Goal: Task Accomplishment & Management: Manage account settings

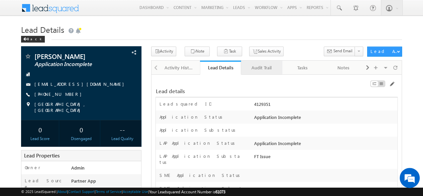
click at [261, 71] on div "Audit Trail" at bounding box center [262, 68] width 30 height 8
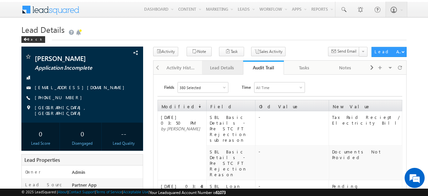
click at [222, 66] on div "Lead Details" at bounding box center [222, 68] width 30 height 8
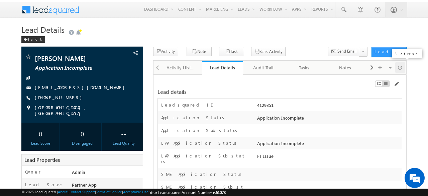
click at [397, 69] on div at bounding box center [401, 68] width 10 height 12
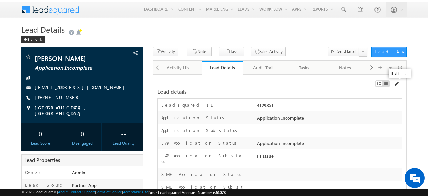
click at [396, 83] on span at bounding box center [396, 83] width 5 height 5
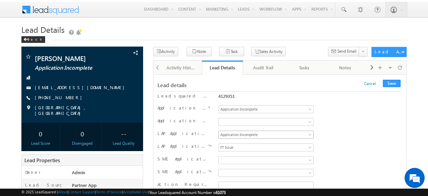
click at [244, 135] on span "Application Incomplete" at bounding box center [265, 135] width 92 height 6
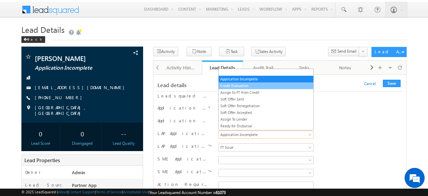
click at [232, 83] on link "Credit Evaluation" at bounding box center [266, 86] width 95 height 6
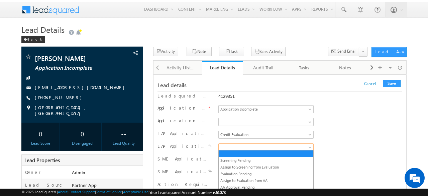
click at [246, 144] on span at bounding box center [265, 147] width 92 height 6
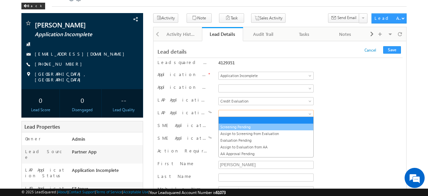
click at [244, 126] on link "Screening Pending" at bounding box center [266, 127] width 95 height 6
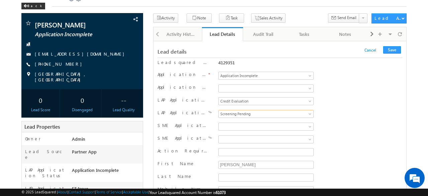
click at [335, 97] on div "LAP Application Status Application Incomplete Credit Evaluation Assign to FT fr…" at bounding box center [280, 102] width 245 height 10
click at [396, 49] on button "Save" at bounding box center [393, 49] width 18 height 7
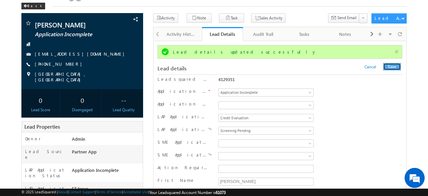
scroll to position [0, 0]
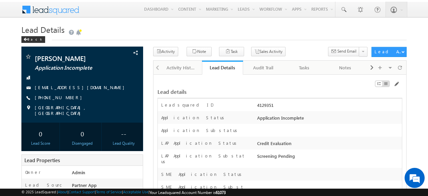
click at [399, 69] on span at bounding box center [400, 68] width 4 height 12
click at [396, 82] on span at bounding box center [396, 83] width 5 height 5
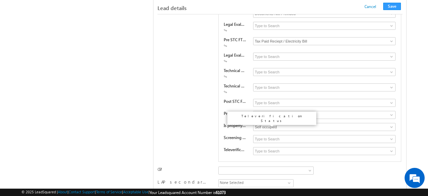
scroll to position [1936, 0]
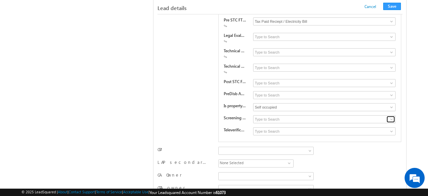
click at [394, 116] on span at bounding box center [391, 118] width 5 height 5
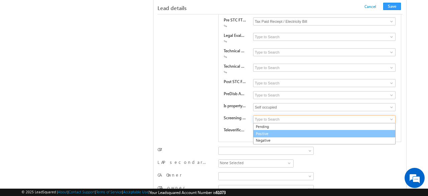
click at [267, 130] on link "Positive" at bounding box center [324, 134] width 143 height 8
type input "Positive"
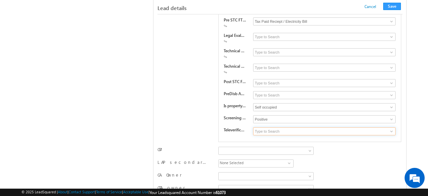
click at [274, 127] on input at bounding box center [324, 131] width 143 height 8
click at [390, 129] on span at bounding box center [391, 131] width 5 height 5
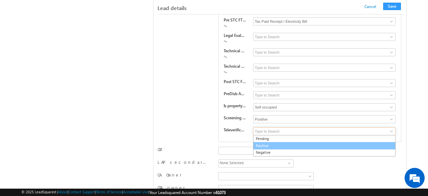
click at [269, 142] on link "Positive" at bounding box center [324, 146] width 143 height 8
type input "Positive"
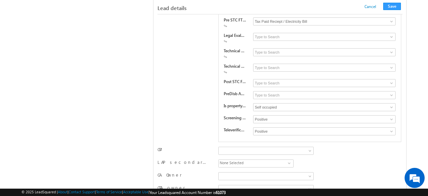
click at [361, 146] on div "CPA Tailor Kanekal Harish Kumar K Madhusudhan P Vindhyashree B Naveenkumar A" at bounding box center [280, 151] width 245 height 10
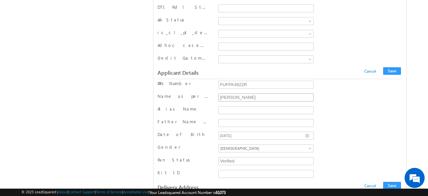
scroll to position [6116, 0]
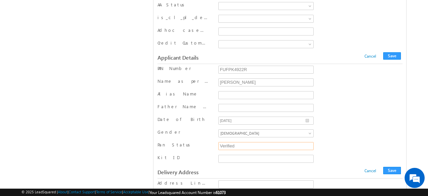
click at [289, 142] on input "Verified" at bounding box center [267, 146] width 96 height 8
click at [260, 142] on input "Verified" at bounding box center [267, 146] width 96 height 8
click at [342, 142] on div "Pan Status Verified" at bounding box center [280, 147] width 245 height 10
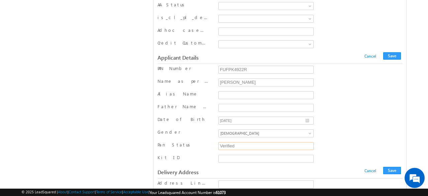
click at [250, 142] on input "Verified" at bounding box center [267, 146] width 96 height 8
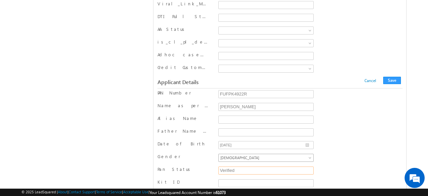
scroll to position [6082, 0]
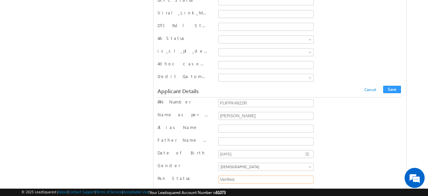
click at [310, 175] on input "Verified" at bounding box center [267, 179] width 96 height 8
click at [311, 175] on input "Verified" at bounding box center [267, 179] width 96 height 8
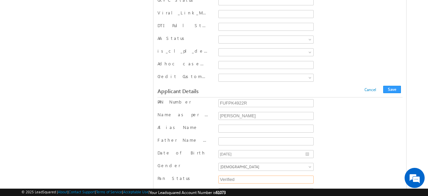
click at [311, 175] on input "Verified" at bounding box center [267, 179] width 96 height 8
click at [277, 175] on input "Verified" at bounding box center [267, 179] width 96 height 8
type input "V"
type input "Pending"
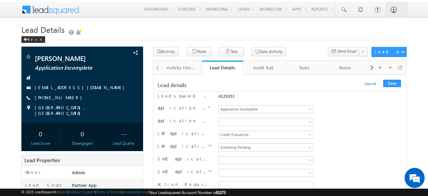
scroll to position [547, 0]
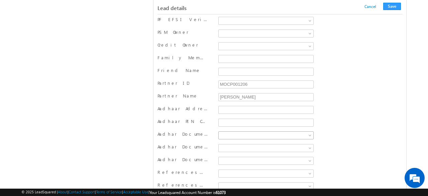
click at [256, 132] on span at bounding box center [265, 135] width 92 height 6
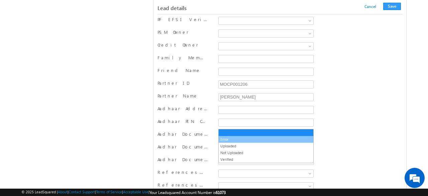
click at [227, 140] on link "Error" at bounding box center [266, 139] width 95 height 6
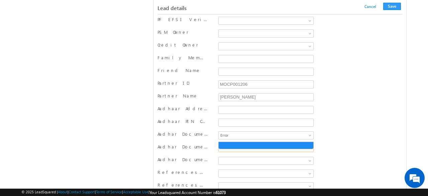
click at [240, 145] on span at bounding box center [265, 148] width 92 height 6
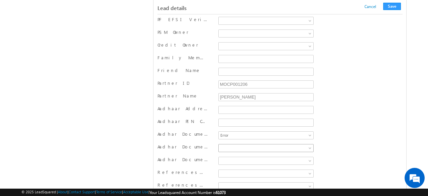
click at [240, 145] on span at bounding box center [265, 148] width 92 height 6
click at [312, 147] on span at bounding box center [310, 149] width 5 height 5
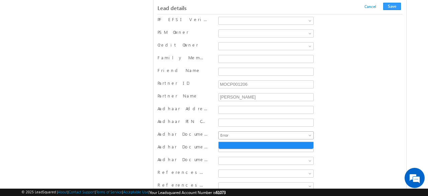
click at [308, 134] on span at bounding box center [310, 136] width 5 height 5
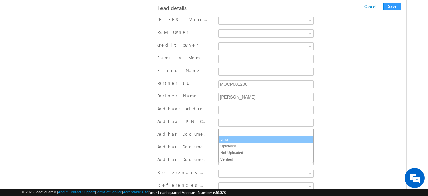
click at [237, 139] on link "Error" at bounding box center [266, 139] width 95 height 6
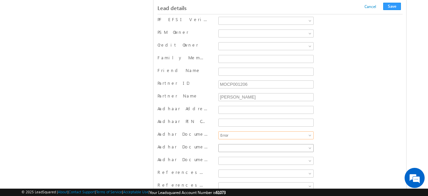
click at [241, 145] on span at bounding box center [265, 148] width 92 height 6
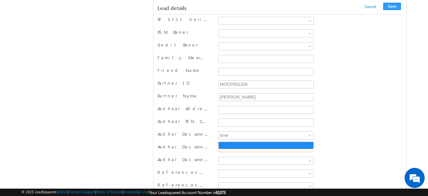
click at [253, 145] on span at bounding box center [265, 148] width 92 height 6
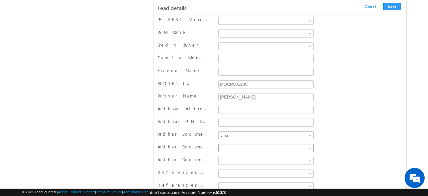
click at [254, 145] on span at bounding box center [265, 148] width 92 height 6
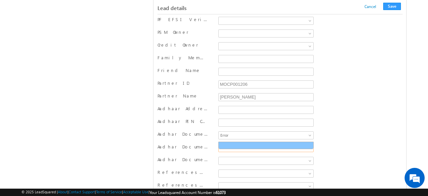
click at [250, 145] on link at bounding box center [266, 145] width 95 height 6
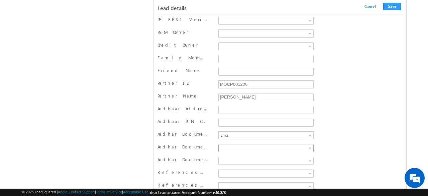
click at [255, 145] on span at bounding box center [265, 148] width 92 height 6
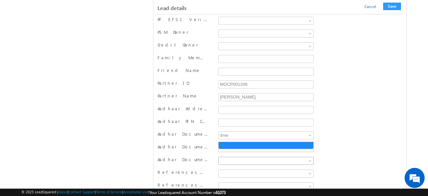
click at [238, 158] on span at bounding box center [265, 161] width 92 height 6
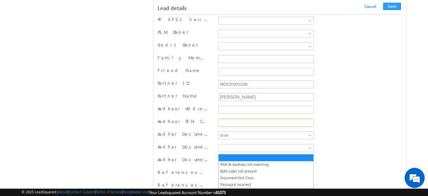
click at [230, 118] on input "Aadhaar PIN Code" at bounding box center [267, 122] width 96 height 8
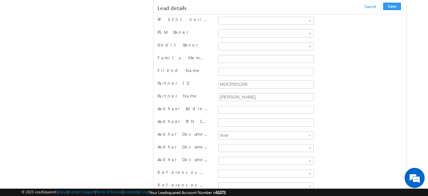
click at [199, 131] on label "Aadhar Document Status" at bounding box center [183, 134] width 51 height 6
click at [0, 0] on select "Error Uploaded Not Uploaded Verified" at bounding box center [0, 0] width 0 height 0
click at [240, 142] on div "Aadhar Document SubStatus" at bounding box center [280, 148] width 245 height 13
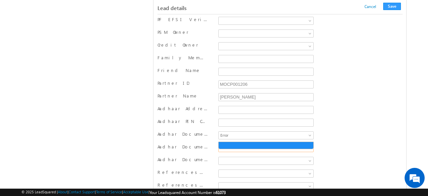
click at [238, 145] on span at bounding box center [265, 148] width 92 height 6
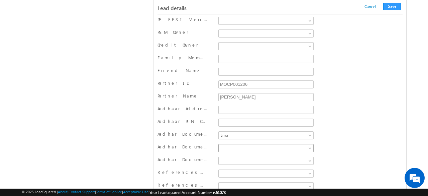
click at [238, 145] on span at bounding box center [265, 148] width 92 height 6
click at [202, 156] on label "Aadhar Document Remarks" at bounding box center [183, 159] width 51 height 6
click at [0, 0] on select "PAN & Aadhaar not matching Both sides not present Document Not Clear Password i…" at bounding box center [0, 0] width 0 height 0
click at [189, 156] on label "Aadhar Document Remarks" at bounding box center [183, 159] width 51 height 6
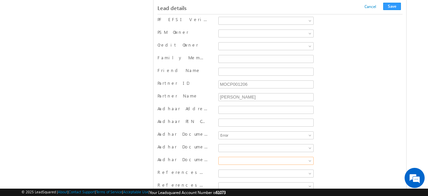
click at [0, 0] on select "PAN & Aadhaar not matching Both sides not present Document Not Clear Password i…" at bounding box center [0, 0] width 0 height 0
click at [310, 159] on span at bounding box center [310, 161] width 5 height 5
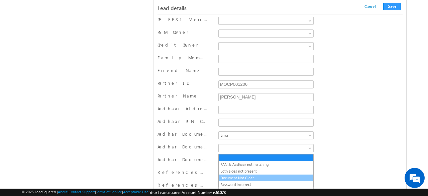
click at [244, 175] on link "Document Not Clear" at bounding box center [266, 178] width 95 height 6
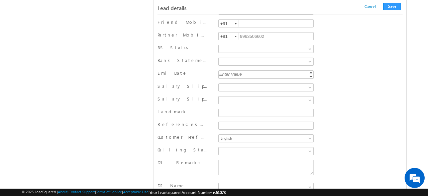
scroll to position [815, 0]
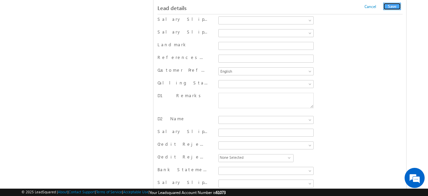
click at [397, 6] on button "Save" at bounding box center [393, 6] width 18 height 7
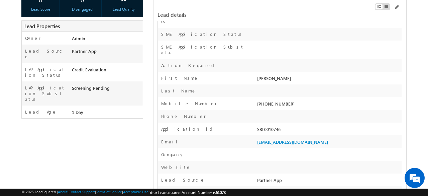
scroll to position [0, 0]
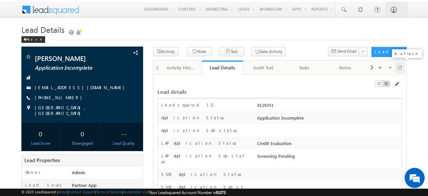
click at [401, 67] on span at bounding box center [400, 68] width 4 height 12
click at [266, 64] on div "Audit Trail" at bounding box center [264, 68] width 30 height 8
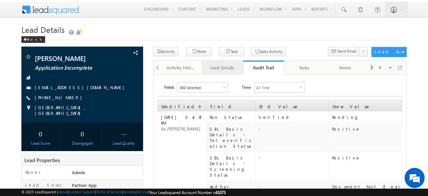
click at [232, 63] on link "Lead Details" at bounding box center [222, 68] width 41 height 14
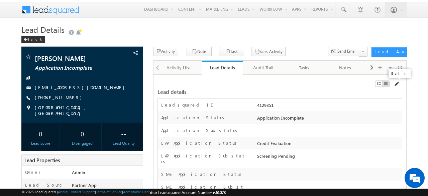
click at [398, 81] on span at bounding box center [396, 83] width 5 height 5
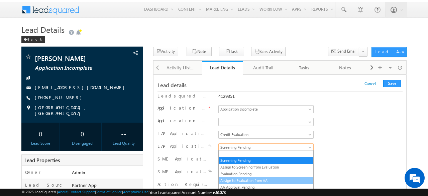
click at [237, 184] on link "AA Approval Pending" at bounding box center [266, 187] width 95 height 6
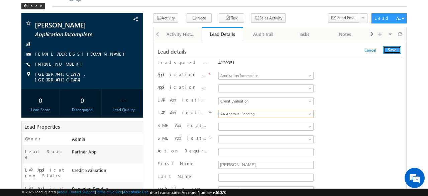
click at [395, 49] on button "Save" at bounding box center [393, 49] width 18 height 7
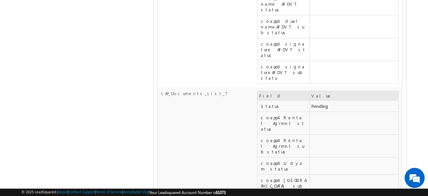
scroll to position [6704, 0]
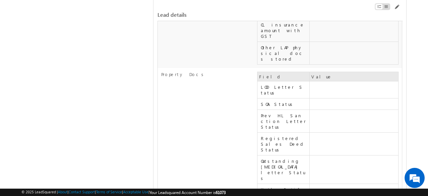
scroll to position [4796, 0]
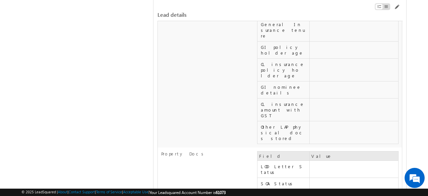
scroll to position [4695, 0]
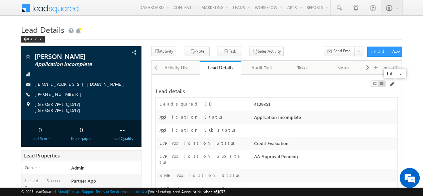
click at [391, 83] on span at bounding box center [391, 83] width 5 height 5
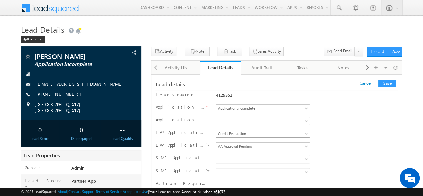
click at [245, 132] on span "Credit Evaluation" at bounding box center [261, 134] width 91 height 6
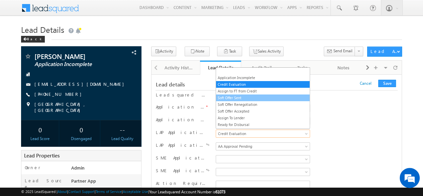
click at [232, 95] on link "Soft Offer Sent" at bounding box center [263, 98] width 94 height 6
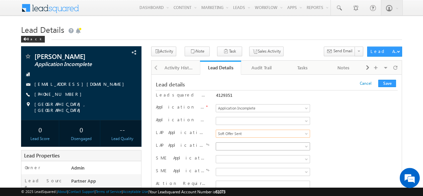
click at [236, 146] on span at bounding box center [261, 146] width 91 height 6
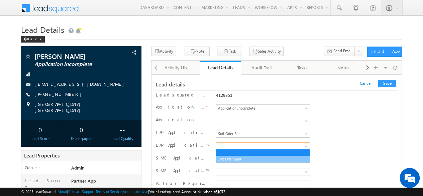
click at [230, 161] on link "Soft Offer Sent" at bounding box center [263, 159] width 94 height 6
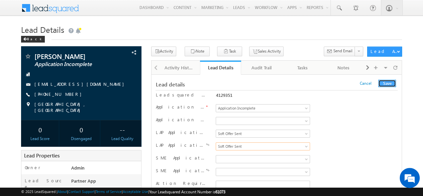
click at [385, 81] on button "Save" at bounding box center [388, 83] width 18 height 7
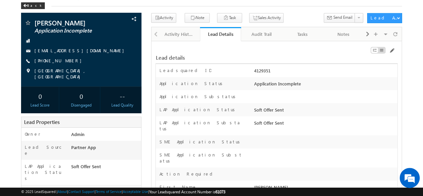
scroll to position [67, 0]
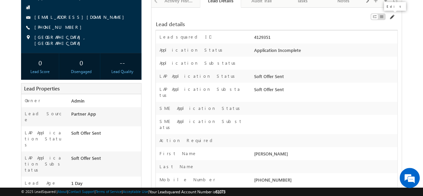
click at [390, 16] on span at bounding box center [391, 16] width 5 height 5
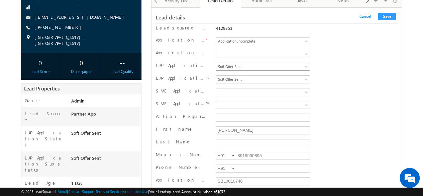
click at [262, 64] on span "Soft Offer Sent" at bounding box center [261, 67] width 91 height 6
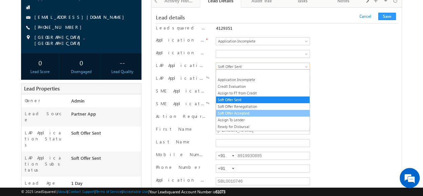
click at [237, 112] on link "Soft Offer Accepted" at bounding box center [263, 113] width 94 height 6
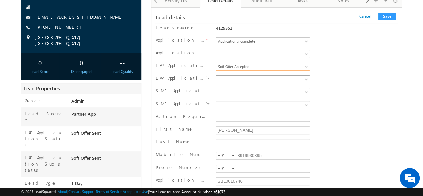
click at [250, 77] on span at bounding box center [261, 79] width 91 height 6
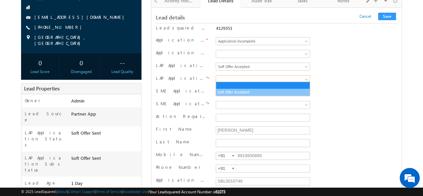
click at [242, 91] on link "Soft Offer Accepted" at bounding box center [263, 92] width 94 height 6
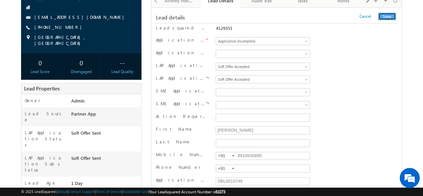
click at [394, 14] on button "Save" at bounding box center [388, 16] width 18 height 7
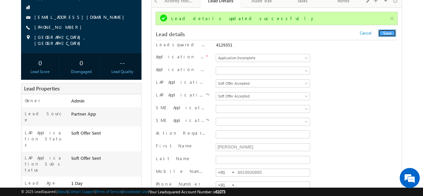
scroll to position [0, 0]
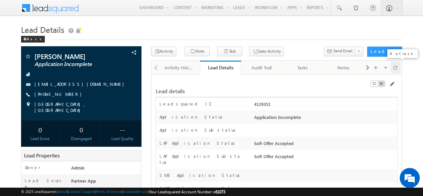
click at [397, 65] on span at bounding box center [396, 68] width 4 height 12
click at [396, 66] on span at bounding box center [396, 68] width 4 height 12
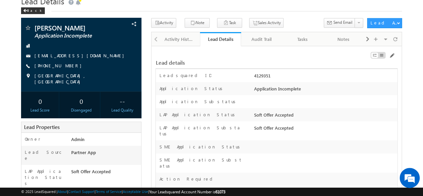
scroll to position [30, 0]
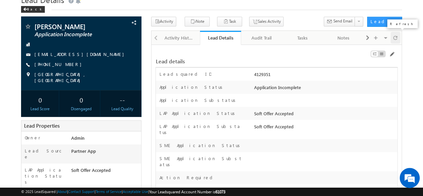
click at [399, 39] on div at bounding box center [396, 38] width 10 height 12
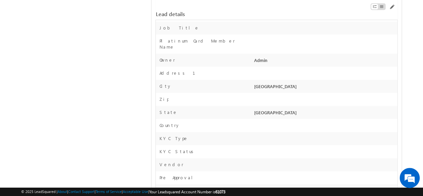
scroll to position [0, 0]
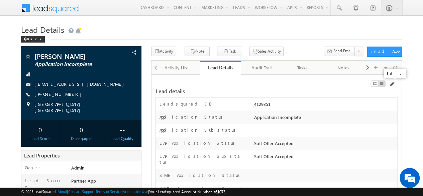
click at [394, 82] on span at bounding box center [391, 83] width 5 height 5
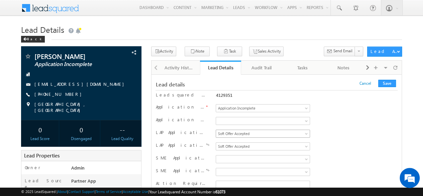
click at [251, 133] on span "Soft Offer Accepted" at bounding box center [261, 134] width 91 height 6
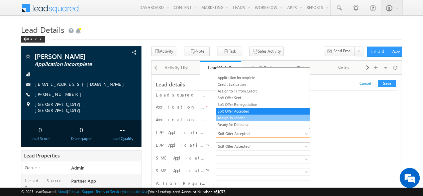
click at [234, 115] on link "Assign To Lender" at bounding box center [263, 118] width 94 height 6
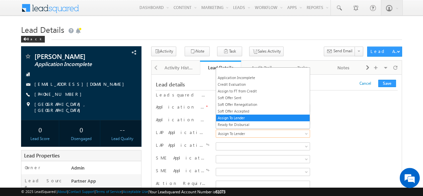
click at [245, 131] on span "Assign To Lender" at bounding box center [261, 134] width 91 height 6
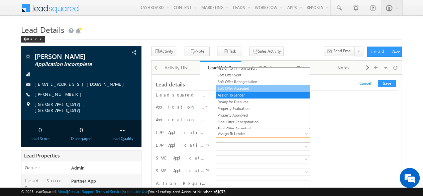
scroll to position [33, 0]
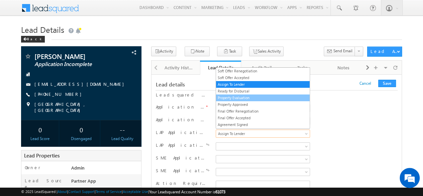
click at [238, 95] on link "Property Evaluation" at bounding box center [263, 98] width 94 height 6
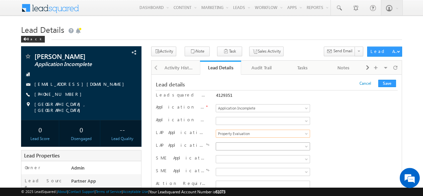
click at [256, 144] on span at bounding box center [261, 146] width 91 height 6
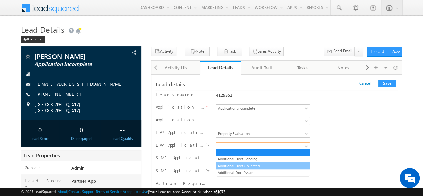
click at [230, 166] on link "Additional Docs Collected" at bounding box center [263, 166] width 94 height 6
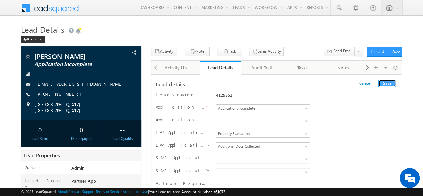
click at [388, 84] on button "Save" at bounding box center [388, 83] width 18 height 7
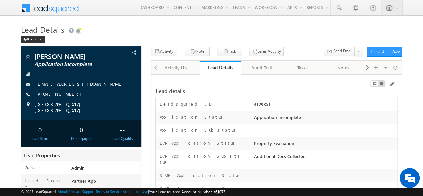
click at [334, 87] on div at bounding box center [359, 84] width 77 height 7
click at [398, 65] on div at bounding box center [396, 68] width 10 height 12
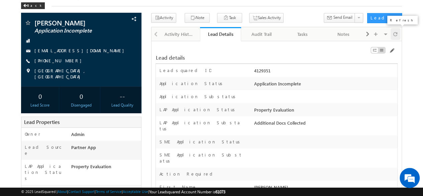
click at [397, 35] on span at bounding box center [396, 34] width 4 height 12
click at [396, 34] on span at bounding box center [396, 34] width 4 height 12
click at [391, 49] on span at bounding box center [391, 50] width 5 height 5
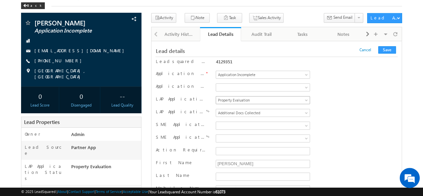
click at [252, 98] on span "Property Evaluation" at bounding box center [261, 100] width 91 height 6
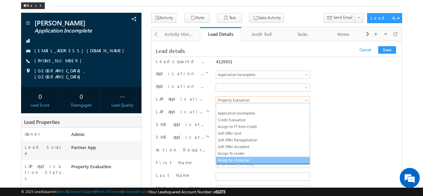
scroll to position [37, 0]
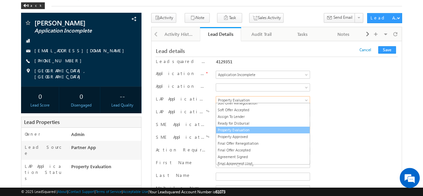
click at [235, 128] on link "Property Evaluation" at bounding box center [263, 130] width 94 height 6
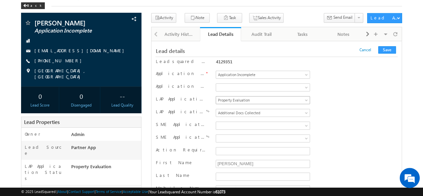
click at [255, 100] on span "Property Evaluation" at bounding box center [261, 100] width 91 height 6
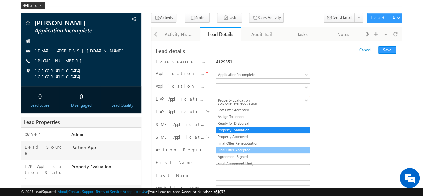
click at [231, 147] on link "Final Offer Accepted" at bounding box center [263, 150] width 94 height 6
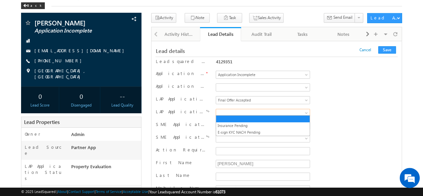
click at [245, 110] on span at bounding box center [261, 113] width 91 height 6
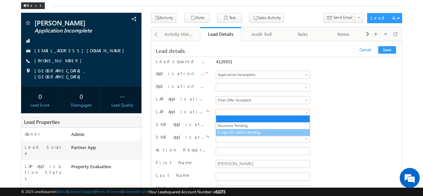
click at [235, 131] on link "E-sign KYC NACH Pending" at bounding box center [263, 132] width 94 height 6
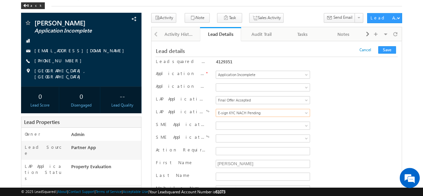
click at [342, 101] on div "LAP Application Status Application Incomplete Credit Evaluation Assign to FT fr…" at bounding box center [277, 101] width 242 height 10
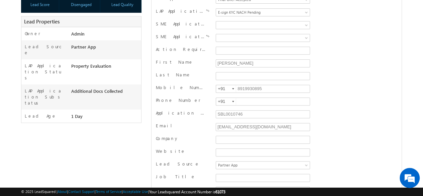
scroll to position [5624, 0]
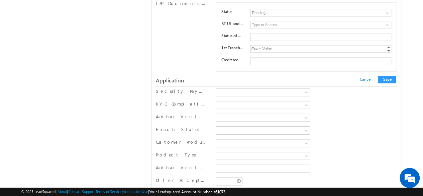
click at [303, 127] on span at bounding box center [261, 130] width 91 height 6
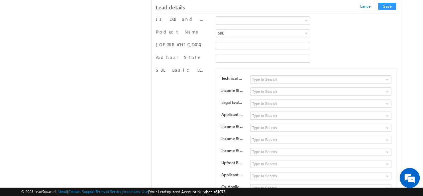
scroll to position [1632, 0]
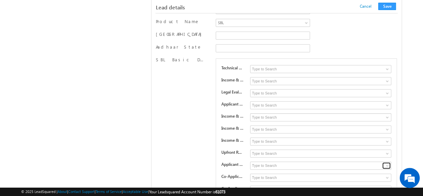
click at [390, 163] on span at bounding box center [387, 165] width 5 height 5
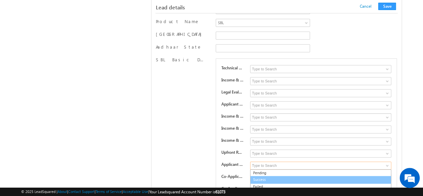
click at [273, 176] on link "Success" at bounding box center [320, 180] width 141 height 8
type input "Success"
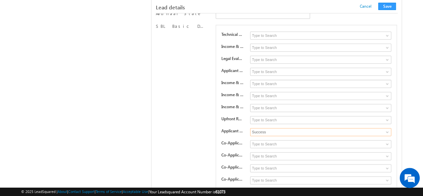
scroll to position [1699, 0]
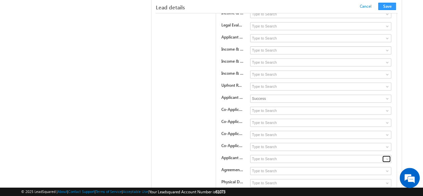
click at [387, 156] on span at bounding box center [387, 158] width 5 height 5
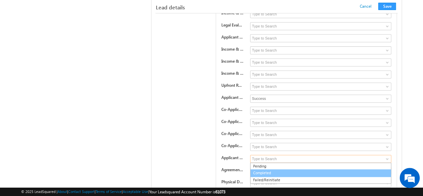
click at [265, 169] on link "Completed" at bounding box center [320, 173] width 141 height 8
type input "Completed"
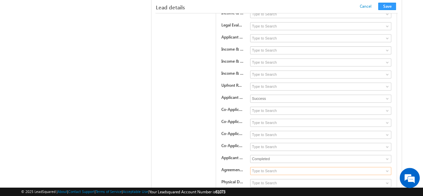
click at [369, 167] on input at bounding box center [320, 171] width 141 height 8
click at [386, 168] on span at bounding box center [387, 170] width 5 height 5
click at [267, 188] on link "Completed" at bounding box center [320, 192] width 141 height 8
type input "Completed"
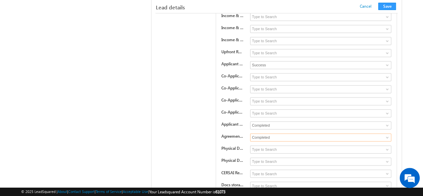
scroll to position [1632, 0]
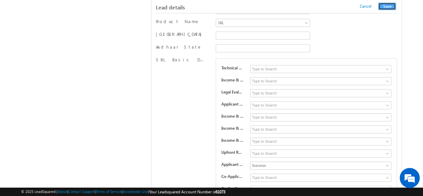
click at [383, 7] on button "Save" at bounding box center [388, 6] width 18 height 7
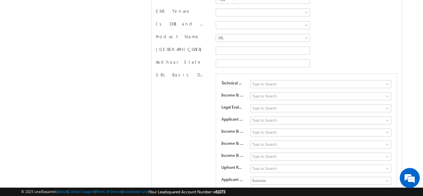
scroll to position [0, 0]
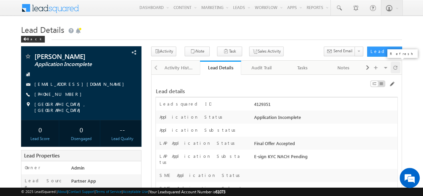
click at [397, 66] on span at bounding box center [396, 68] width 4 height 12
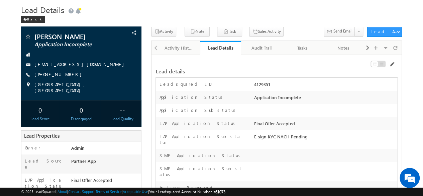
scroll to position [33, 0]
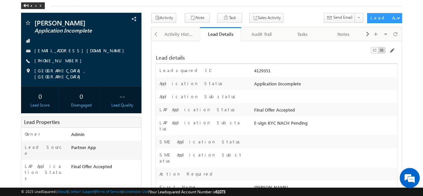
click at [247, 105] on div "LAP Application Status Final Offer Accepted" at bounding box center [276, 109] width 241 height 13
drag, startPoint x: 252, startPoint y: 107, endPoint x: 306, endPoint y: 117, distance: 54.3
click at [310, 116] on div "LAP Application Substatus E-sign KYC NACH Pending" at bounding box center [276, 125] width 241 height 19
click at [299, 109] on div "Final Offer Accepted" at bounding box center [325, 110] width 145 height 9
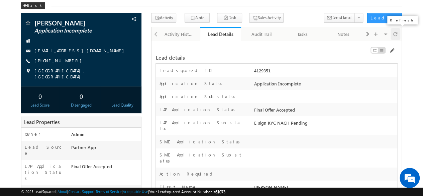
click at [396, 34] on span at bounding box center [396, 34] width 4 height 12
drag, startPoint x: 140, startPoint y: 20, endPoint x: 190, endPoint y: 30, distance: 50.9
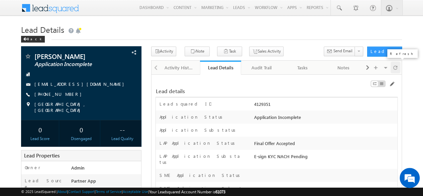
click at [394, 68] on span at bounding box center [396, 68] width 4 height 12
click at [394, 69] on span at bounding box center [396, 68] width 4 height 12
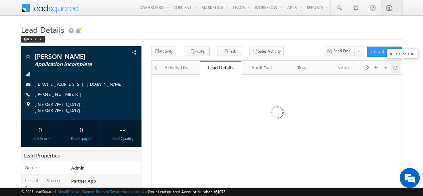
click at [394, 69] on span at bounding box center [396, 68] width 4 height 12
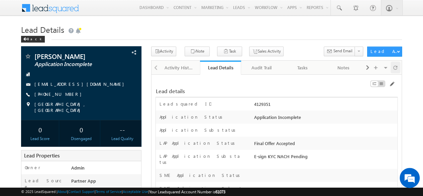
click at [398, 68] on div at bounding box center [396, 68] width 10 height 12
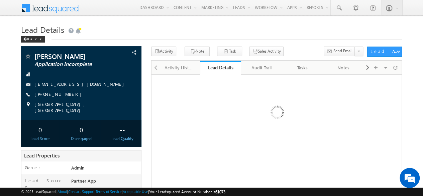
click at [303, 44] on div "Lead Details Back" at bounding box center [211, 34] width 381 height 24
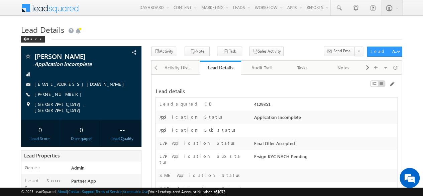
click at [286, 37] on div "Back" at bounding box center [211, 37] width 381 height 4
click at [399, 70] on div at bounding box center [396, 68] width 10 height 12
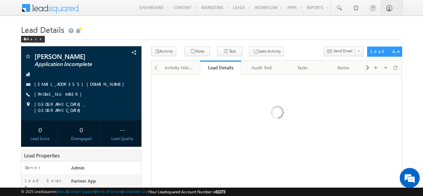
click at [274, 37] on div "Back" at bounding box center [211, 37] width 381 height 4
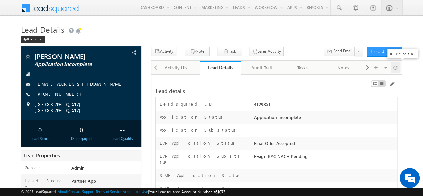
click at [398, 68] on span at bounding box center [396, 68] width 4 height 12
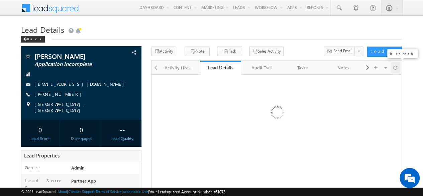
click at [398, 68] on span at bounding box center [396, 68] width 4 height 12
